Goal: Use online tool/utility

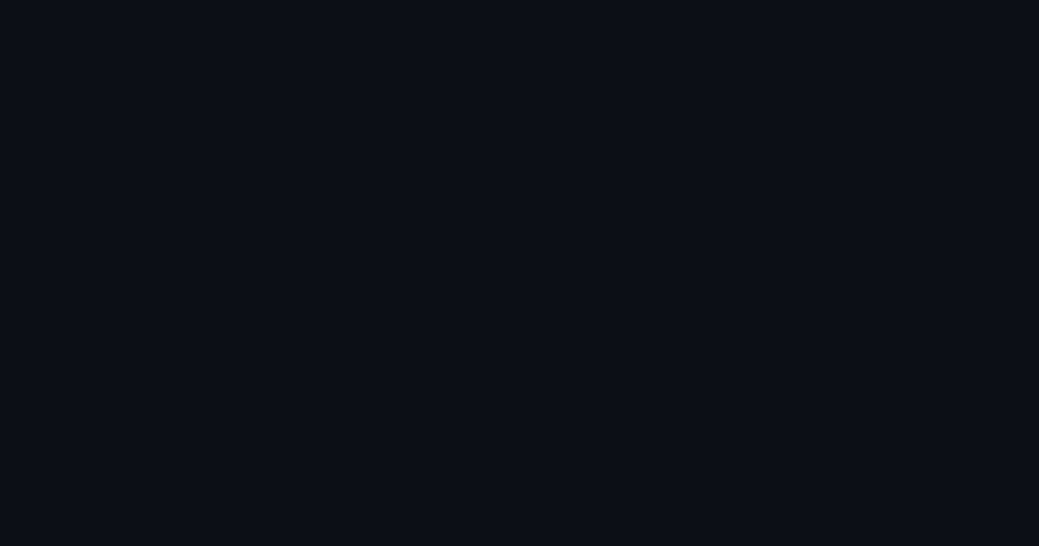
scroll to position [1351, 0]
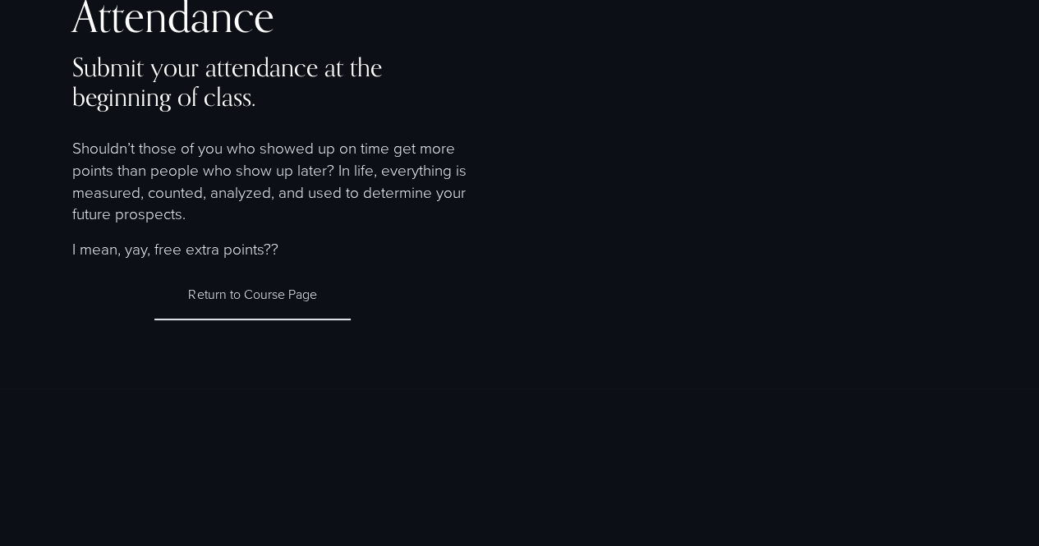
scroll to position [67, 0]
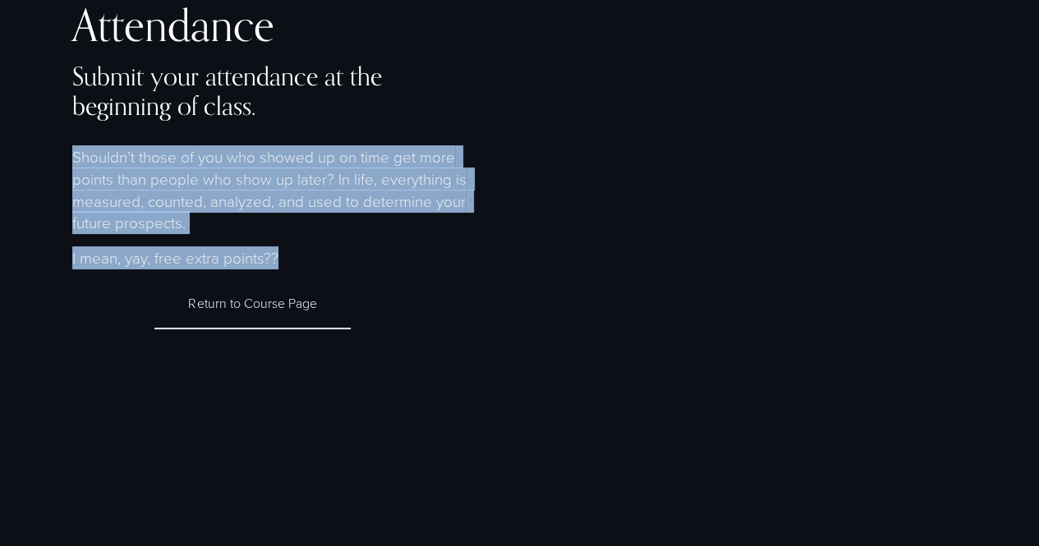
drag, startPoint x: 72, startPoint y: 160, endPoint x: 305, endPoint y: 247, distance: 248.3
click at [305, 247] on div "Attendance Submit your attendance at the beginning of class. Shouldn’t those of…" at bounding box center [519, 165] width 1039 height 328
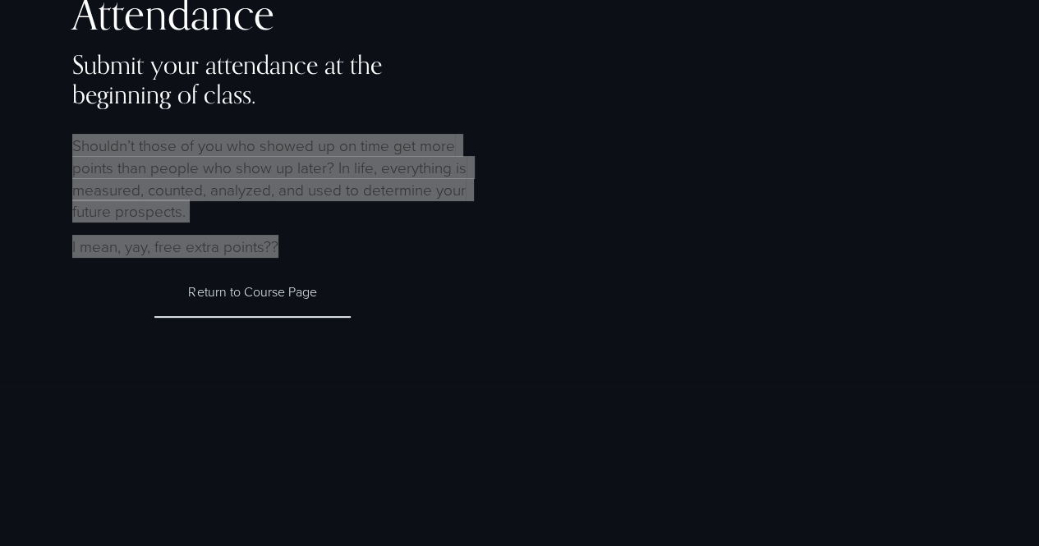
scroll to position [49, 0]
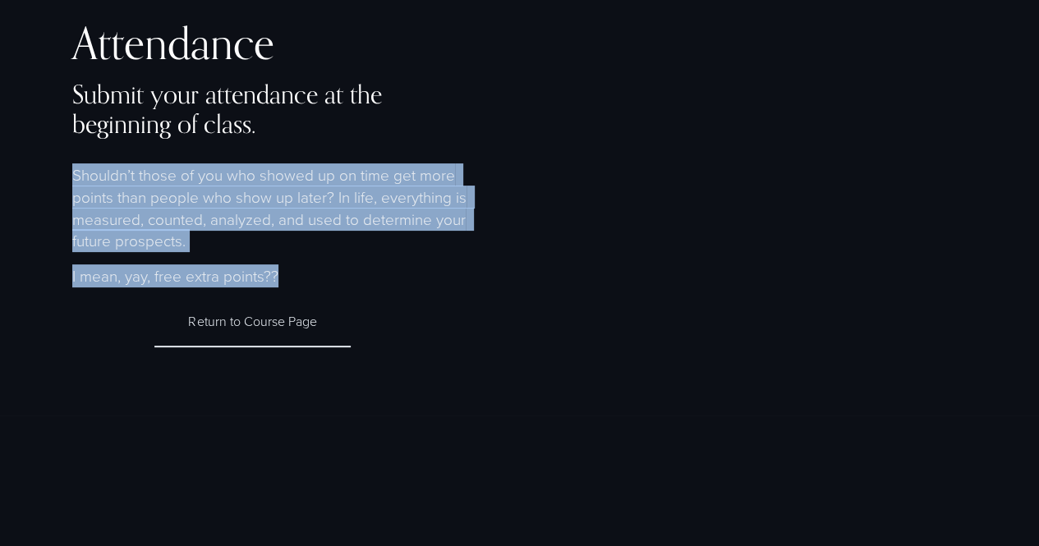
click at [555, 292] on div "Attendance Submit your attendance at the beginning of class. Shouldn’t those of…" at bounding box center [519, 183] width 1039 height 328
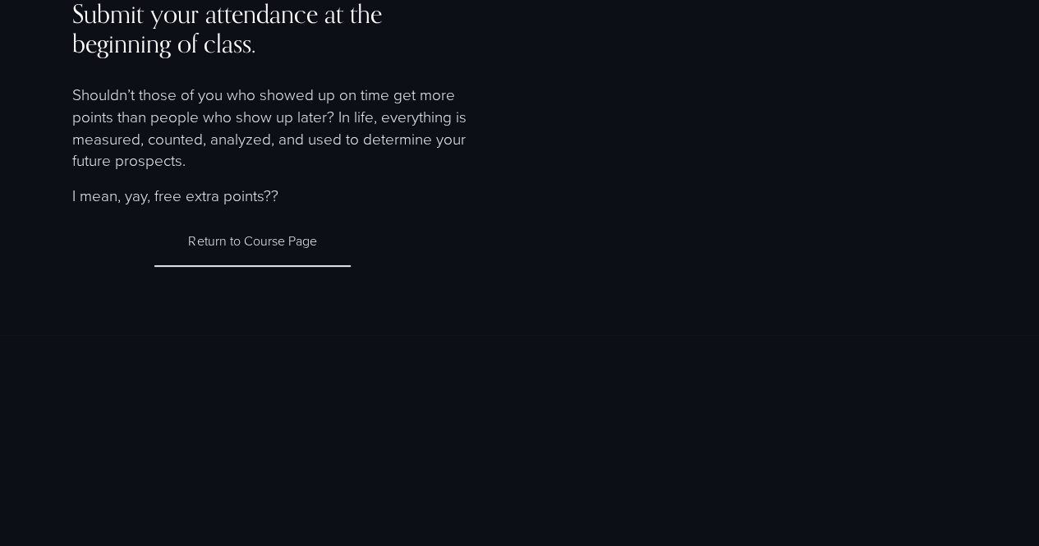
scroll to position [0, 0]
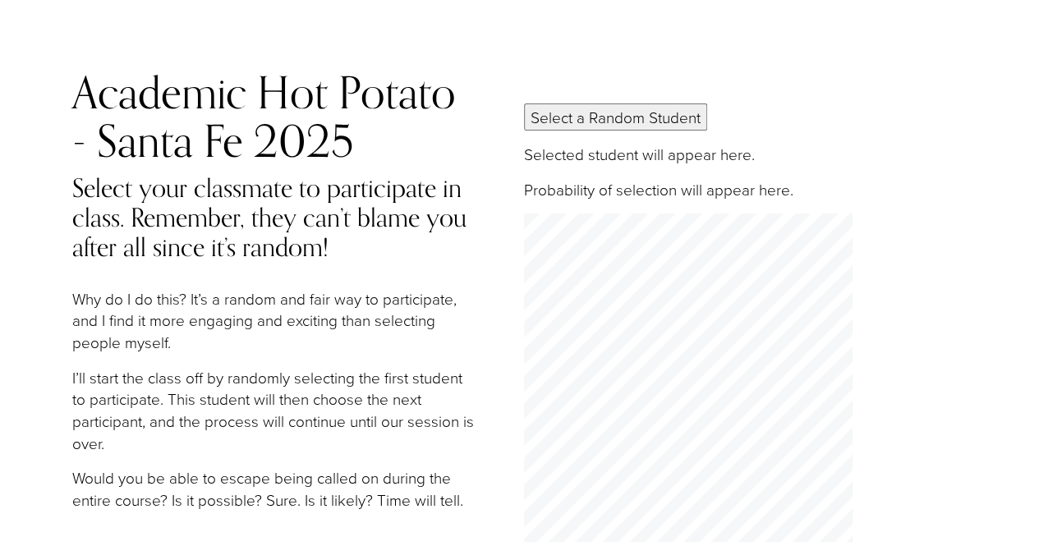
click at [651, 136] on div "Select a Random Student Selected student will appear here. Probability of selec…" at bounding box center [766, 326] width 484 height 444
click at [652, 126] on button "Select a Random Student" at bounding box center [615, 117] width 183 height 27
